Goal: Information Seeking & Learning: Learn about a topic

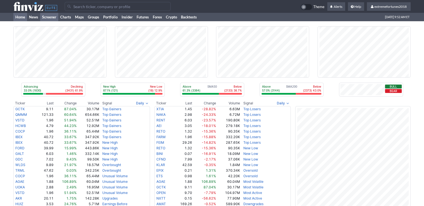
click at [45, 18] on link "Screener" at bounding box center [49, 17] width 18 height 8
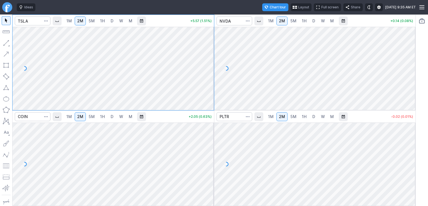
drag, startPoint x: 410, startPoint y: 133, endPoint x: 409, endPoint y: 154, distance: 21.2
click at [409, 154] on div at bounding box center [410, 162] width 12 height 69
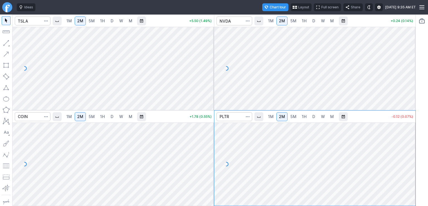
drag, startPoint x: 210, startPoint y: 134, endPoint x: 210, endPoint y: 150, distance: 16.2
click at [210, 150] on div at bounding box center [208, 162] width 12 height 69
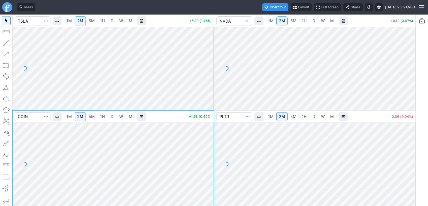
drag, startPoint x: 211, startPoint y: 40, endPoint x: 212, endPoint y: 55, distance: 15.3
click at [212, 55] on div at bounding box center [208, 66] width 12 height 69
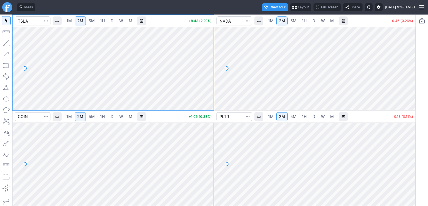
drag, startPoint x: 412, startPoint y: 48, endPoint x: 413, endPoint y: 69, distance: 21.2
click at [413, 69] on div at bounding box center [410, 66] width 12 height 69
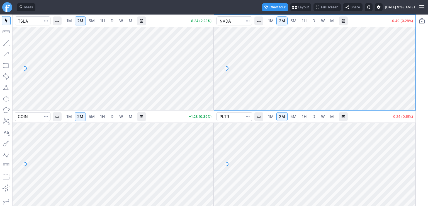
drag, startPoint x: 408, startPoint y: 144, endPoint x: 411, endPoint y: 156, distance: 12.2
click at [411, 156] on div at bounding box center [410, 162] width 12 height 69
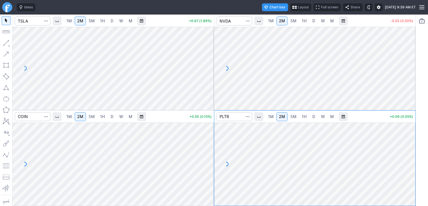
click at [210, 40] on div at bounding box center [208, 66] width 12 height 69
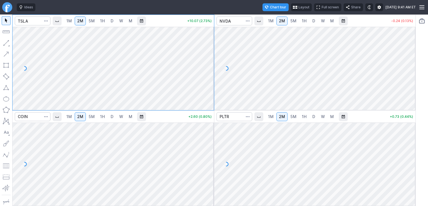
click at [88, 114] on link "5M" at bounding box center [91, 116] width 11 height 9
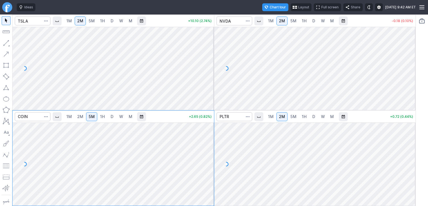
click at [79, 119] on link "2M" at bounding box center [80, 116] width 11 height 9
click at [211, 174] on div at bounding box center [208, 162] width 12 height 69
drag, startPoint x: 411, startPoint y: 75, endPoint x: 404, endPoint y: 74, distance: 7.3
click at [411, 74] on div at bounding box center [410, 66] width 12 height 69
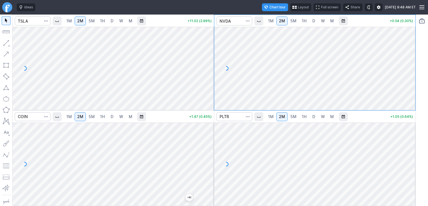
drag, startPoint x: 206, startPoint y: 168, endPoint x: 210, endPoint y: 149, distance: 19.0
click at [210, 149] on div at bounding box center [208, 162] width 12 height 69
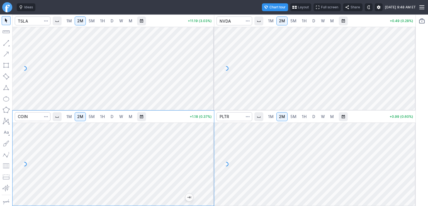
drag, startPoint x: 206, startPoint y: 149, endPoint x: 205, endPoint y: 156, distance: 7.3
click at [205, 156] on div at bounding box center [208, 162] width 12 height 69
drag, startPoint x: 210, startPoint y: 177, endPoint x: 211, endPoint y: 166, distance: 11.2
click at [211, 166] on div at bounding box center [208, 162] width 12 height 69
click at [212, 160] on div at bounding box center [208, 162] width 12 height 69
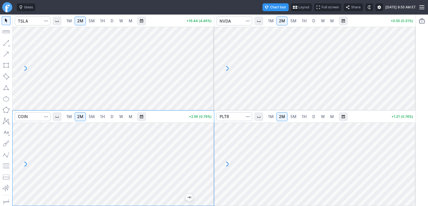
drag, startPoint x: 208, startPoint y: 166, endPoint x: 209, endPoint y: 156, distance: 10.1
click at [209, 156] on div at bounding box center [208, 162] width 12 height 69
drag, startPoint x: 209, startPoint y: 156, endPoint x: 208, endPoint y: 164, distance: 7.4
click at [208, 164] on div at bounding box center [208, 162] width 12 height 69
drag, startPoint x: 208, startPoint y: 164, endPoint x: 206, endPoint y: 169, distance: 5.5
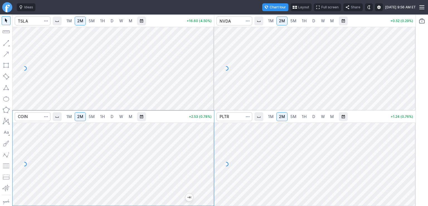
click at [206, 169] on div at bounding box center [208, 162] width 12 height 69
drag, startPoint x: 210, startPoint y: 151, endPoint x: 209, endPoint y: 155, distance: 4.1
click at [210, 155] on div at bounding box center [208, 162] width 12 height 69
drag, startPoint x: 208, startPoint y: 162, endPoint x: 210, endPoint y: 151, distance: 11.4
click at [210, 151] on div at bounding box center [208, 162] width 12 height 69
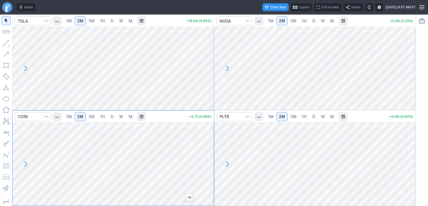
click at [93, 117] on span "5M" at bounding box center [92, 116] width 6 height 5
click at [80, 117] on span "2M" at bounding box center [80, 116] width 6 height 5
drag, startPoint x: 208, startPoint y: 174, endPoint x: 209, endPoint y: 170, distance: 4.4
click at [209, 170] on div at bounding box center [208, 162] width 12 height 69
drag, startPoint x: 409, startPoint y: 175, endPoint x: 410, endPoint y: 150, distance: 24.8
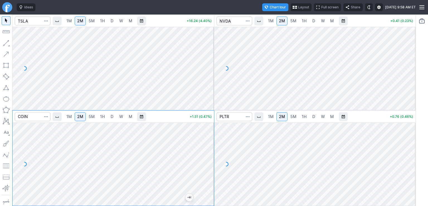
click at [410, 149] on div at bounding box center [410, 162] width 12 height 69
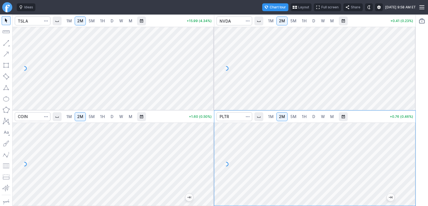
click at [273, 117] on span "1M" at bounding box center [271, 116] width 6 height 5
click at [408, 178] on div at bounding box center [410, 162] width 12 height 69
click at [410, 179] on div at bounding box center [410, 162] width 12 height 69
drag, startPoint x: 407, startPoint y: 155, endPoint x: 408, endPoint y: 159, distance: 3.7
click at [408, 159] on div at bounding box center [410, 162] width 12 height 69
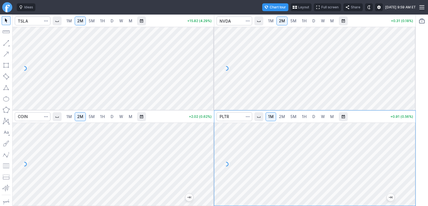
click at [313, 118] on span "D" at bounding box center [313, 116] width 3 height 5
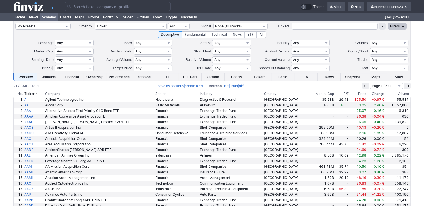
click at [39, 26] on select "My Presets -Save Screen -Edit Screens s: $100-2000 ATR>3 s: $200-2000 ATR=4-60 …" at bounding box center [42, 26] width 55 height 7
click at [15, 23] on select "My Presets -Save Screen -Edit Screens s: $100-2000 ATR>3 s: $200-2000 ATR=4-60 …" at bounding box center [42, 26] width 55 height 7
select select "My Presets"
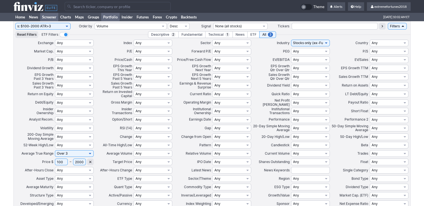
click at [114, 18] on link "Portfolio" at bounding box center [110, 17] width 18 height 8
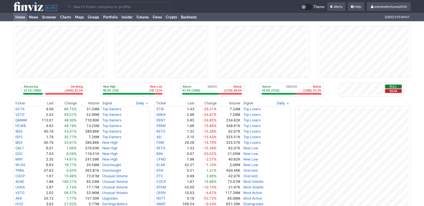
click at [110, 6] on input "Search" at bounding box center [118, 6] width 106 height 9
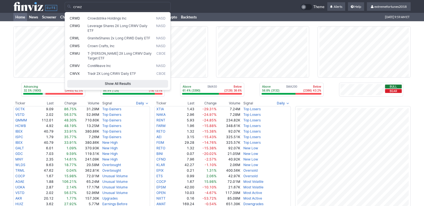
type input "crwz"
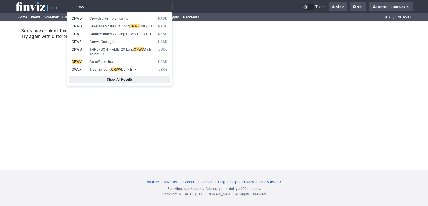
type input "crwv"
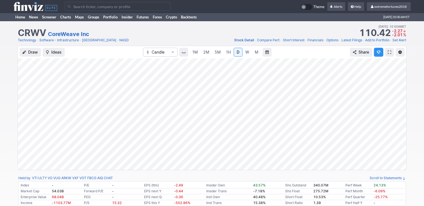
drag, startPoint x: 400, startPoint y: 146, endPoint x: 402, endPoint y: 124, distance: 22.2
click at [402, 124] on div at bounding box center [400, 113] width 12 height 98
click at [84, 6] on input "Search" at bounding box center [118, 6] width 106 height 9
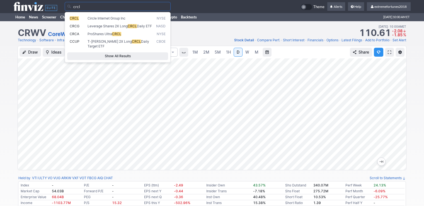
type input "crcl"
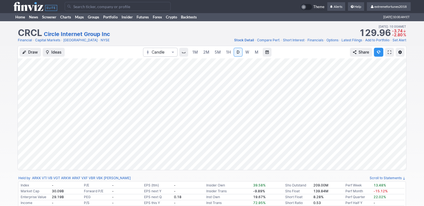
drag, startPoint x: 401, startPoint y: 145, endPoint x: 402, endPoint y: 128, distance: 16.4
click at [402, 128] on div at bounding box center [400, 113] width 12 height 98
drag, startPoint x: 399, startPoint y: 140, endPoint x: 398, endPoint y: 114, distance: 26.5
click at [399, 113] on div at bounding box center [400, 113] width 12 height 98
click at [162, 8] on input "Search" at bounding box center [118, 6] width 106 height 9
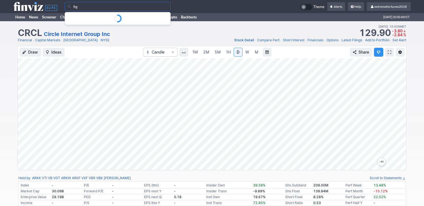
type input "fig"
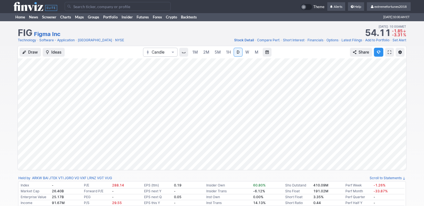
click at [104, 4] on input "Search" at bounding box center [118, 6] width 106 height 9
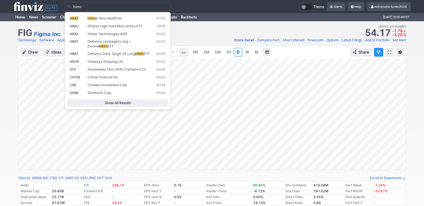
type input "hims"
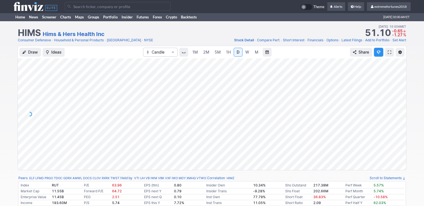
drag, startPoint x: 399, startPoint y: 136, endPoint x: 397, endPoint y: 110, distance: 26.6
click at [406, 103] on div "Draw Ideas Candle 1M 2M 5M 1H D W M Share" at bounding box center [212, 108] width 389 height 124
drag, startPoint x: 398, startPoint y: 120, endPoint x: 395, endPoint y: 120, distance: 3.6
click at [398, 121] on div at bounding box center [400, 113] width 12 height 98
click at [398, 123] on div at bounding box center [400, 113] width 12 height 98
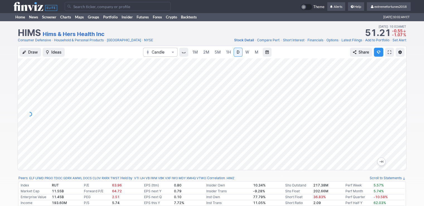
drag, startPoint x: 400, startPoint y: 125, endPoint x: 396, endPoint y: 115, distance: 11.1
click at [396, 115] on div at bounding box center [400, 113] width 12 height 98
click at [92, 8] on input "Search" at bounding box center [118, 6] width 106 height 9
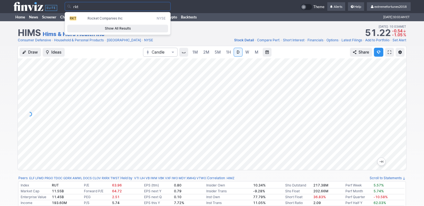
type input "rkt"
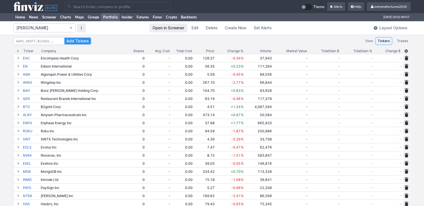
click at [74, 30] on button "[PERSON_NAME]" at bounding box center [44, 27] width 62 height 9
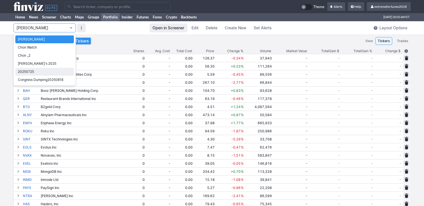
drag, startPoint x: 50, startPoint y: 73, endPoint x: 126, endPoint y: 80, distance: 76.6
click at [50, 73] on span "20250725" at bounding box center [44, 72] width 53 height 6
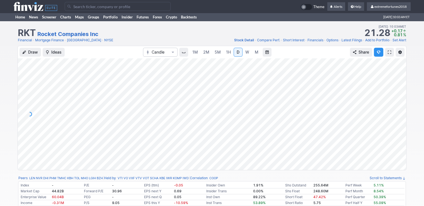
drag, startPoint x: 400, startPoint y: 125, endPoint x: 402, endPoint y: 114, distance: 11.5
click at [402, 114] on div at bounding box center [400, 113] width 12 height 98
drag, startPoint x: 400, startPoint y: 136, endPoint x: 400, endPoint y: 126, distance: 9.5
click at [400, 126] on div at bounding box center [400, 113] width 12 height 98
click at [397, 121] on div at bounding box center [400, 113] width 12 height 98
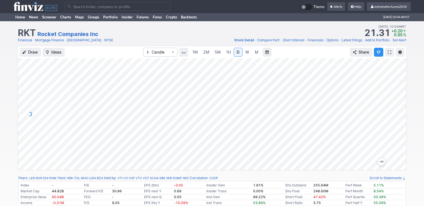
click at [86, 8] on input "Search" at bounding box center [118, 6] width 106 height 9
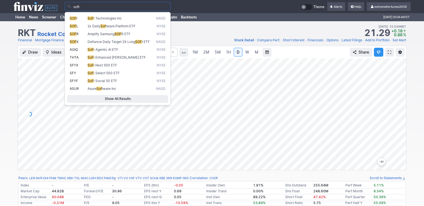
type input "sofi"
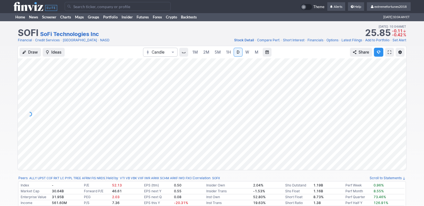
drag, startPoint x: 402, startPoint y: 133, endPoint x: 402, endPoint y: 124, distance: 8.6
click at [403, 124] on div at bounding box center [400, 113] width 12 height 98
drag, startPoint x: 399, startPoint y: 133, endPoint x: 400, endPoint y: 116, distance: 16.8
click at [400, 116] on div at bounding box center [400, 113] width 12 height 98
click at [104, 7] on input "Search" at bounding box center [118, 6] width 106 height 9
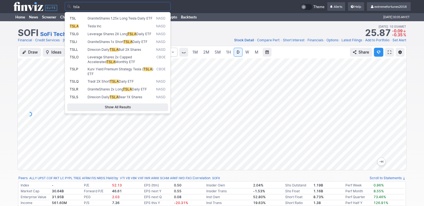
type input "tsla"
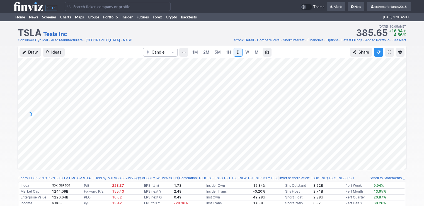
drag, startPoint x: 398, startPoint y: 127, endPoint x: 398, endPoint y: 122, distance: 4.5
click at [400, 121] on div at bounding box center [400, 113] width 12 height 98
drag, startPoint x: 399, startPoint y: 124, endPoint x: 400, endPoint y: 128, distance: 4.5
click at [400, 128] on div at bounding box center [400, 113] width 12 height 98
drag, startPoint x: 399, startPoint y: 132, endPoint x: 396, endPoint y: 110, distance: 22.6
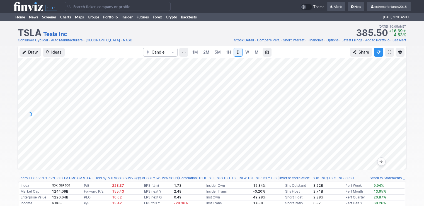
click at [396, 110] on div at bounding box center [400, 113] width 12 height 98
drag, startPoint x: 399, startPoint y: 137, endPoint x: 401, endPoint y: 123, distance: 14.7
click at [401, 123] on div at bounding box center [400, 113] width 12 height 98
click at [127, 7] on input "Search" at bounding box center [118, 6] width 106 height 9
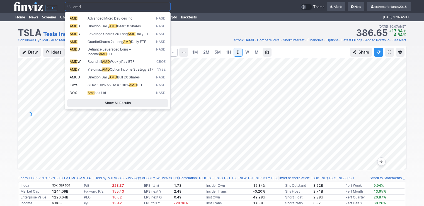
type input "amd"
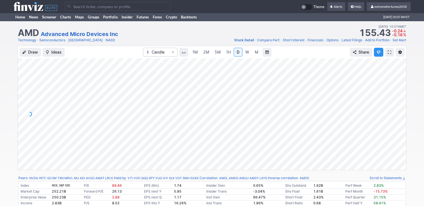
click at [405, 116] on div at bounding box center [400, 113] width 12 height 98
click at [401, 125] on div at bounding box center [400, 113] width 12 height 98
drag, startPoint x: 402, startPoint y: 120, endPoint x: 401, endPoint y: 104, distance: 15.4
click at [402, 104] on div at bounding box center [400, 113] width 12 height 98
click at [56, 40] on link "Semiconductors" at bounding box center [52, 40] width 26 height 6
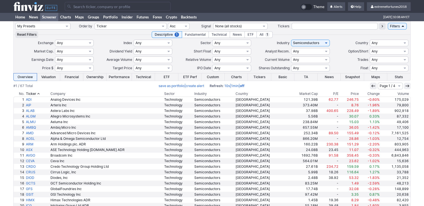
click at [403, 94] on th "Volume" at bounding box center [395, 94] width 30 height 6
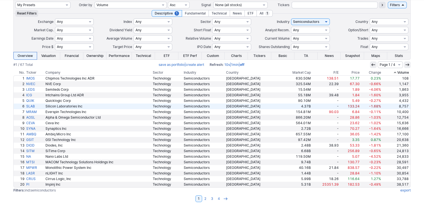
scroll to position [23, 0]
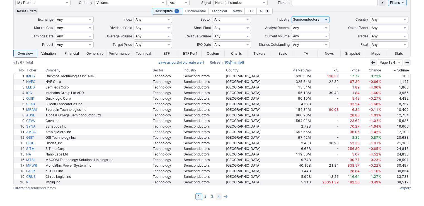
click at [217, 197] on link "4" at bounding box center [218, 196] width 7 height 7
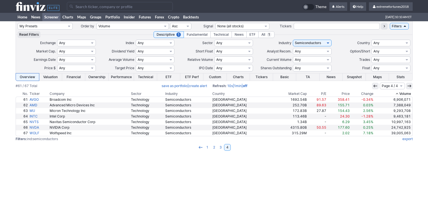
click at [400, 93] on th "Volume" at bounding box center [393, 94] width 38 height 6
